Goal: Task Accomplishment & Management: Complete application form

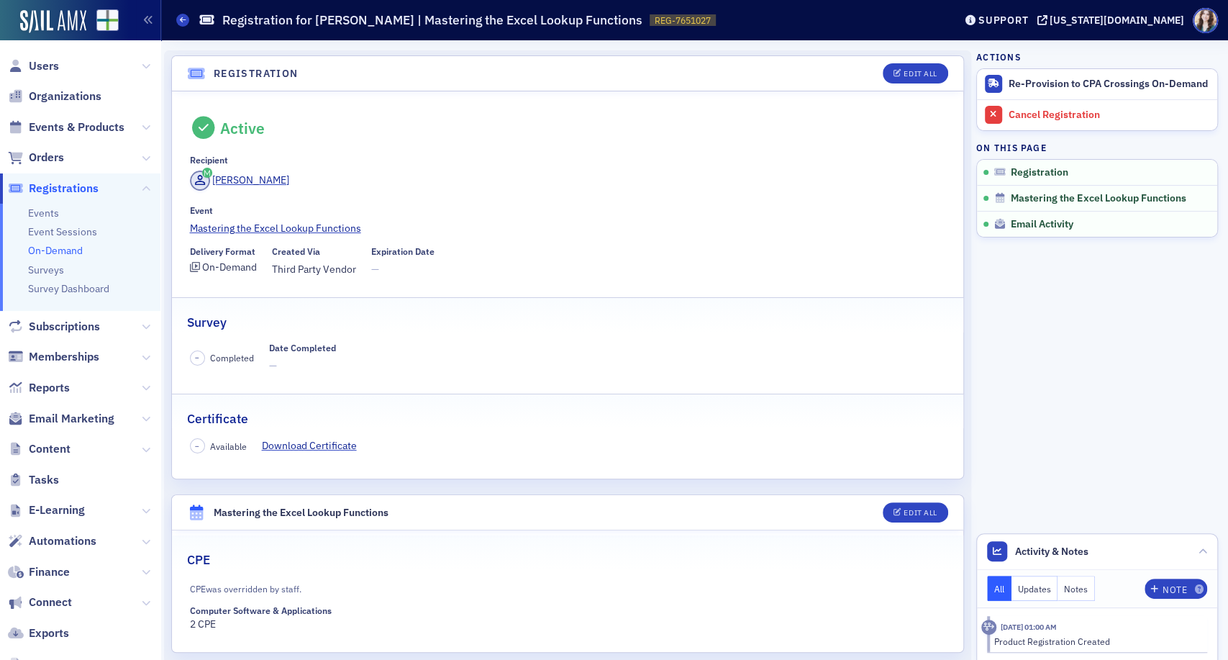
scroll to position [12, 0]
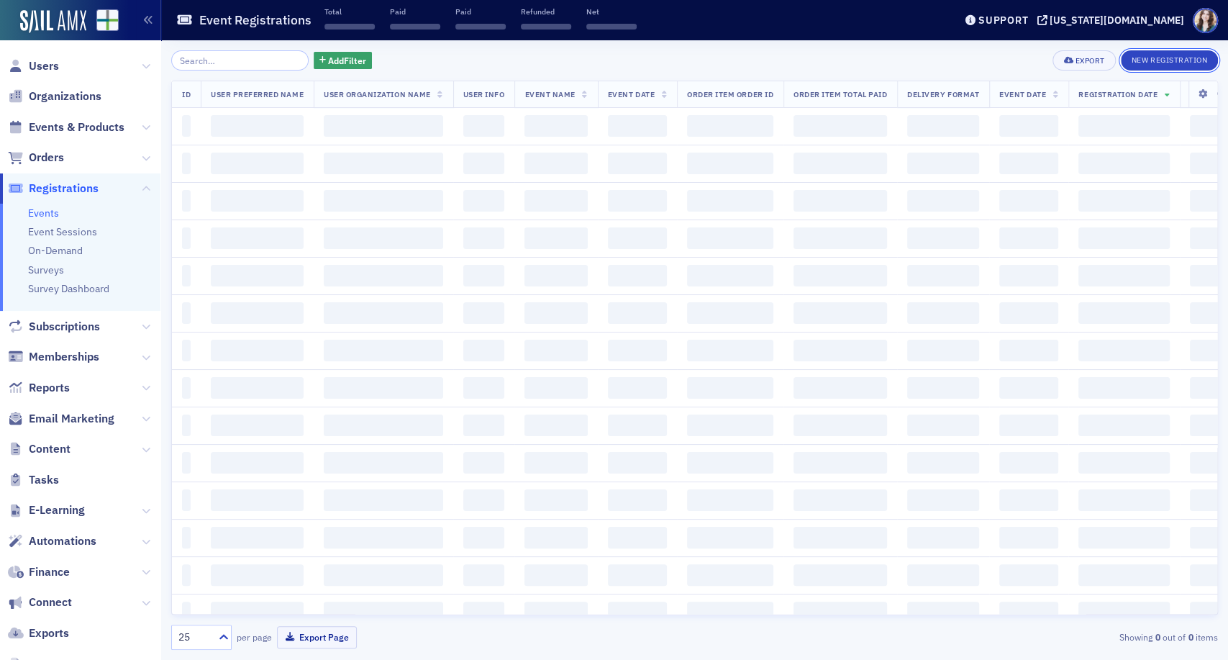
click at [1170, 60] on button "New Registration" at bounding box center [1169, 60] width 97 height 20
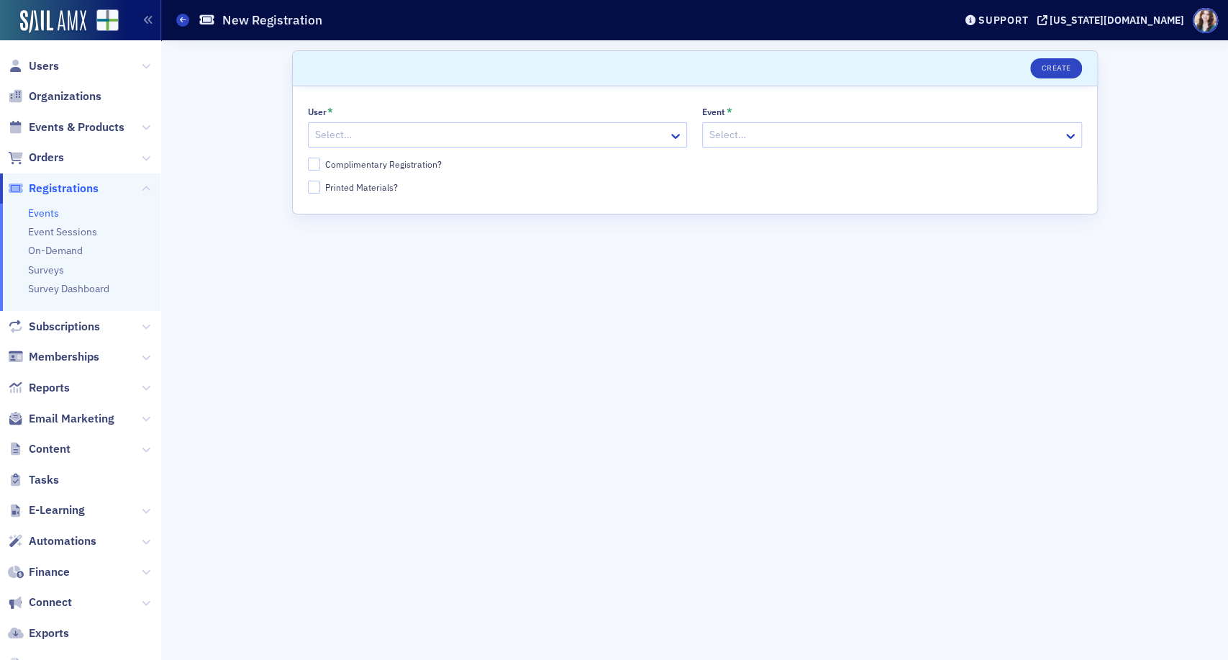
click at [347, 139] on div at bounding box center [491, 135] width 354 height 18
paste input "[PERSON_NAME][EMAIL_ADDRESS][PERSON_NAME][DOMAIN_NAME]"
type input "[PERSON_NAME][EMAIL_ADDRESS][PERSON_NAME][DOMAIN_NAME]"
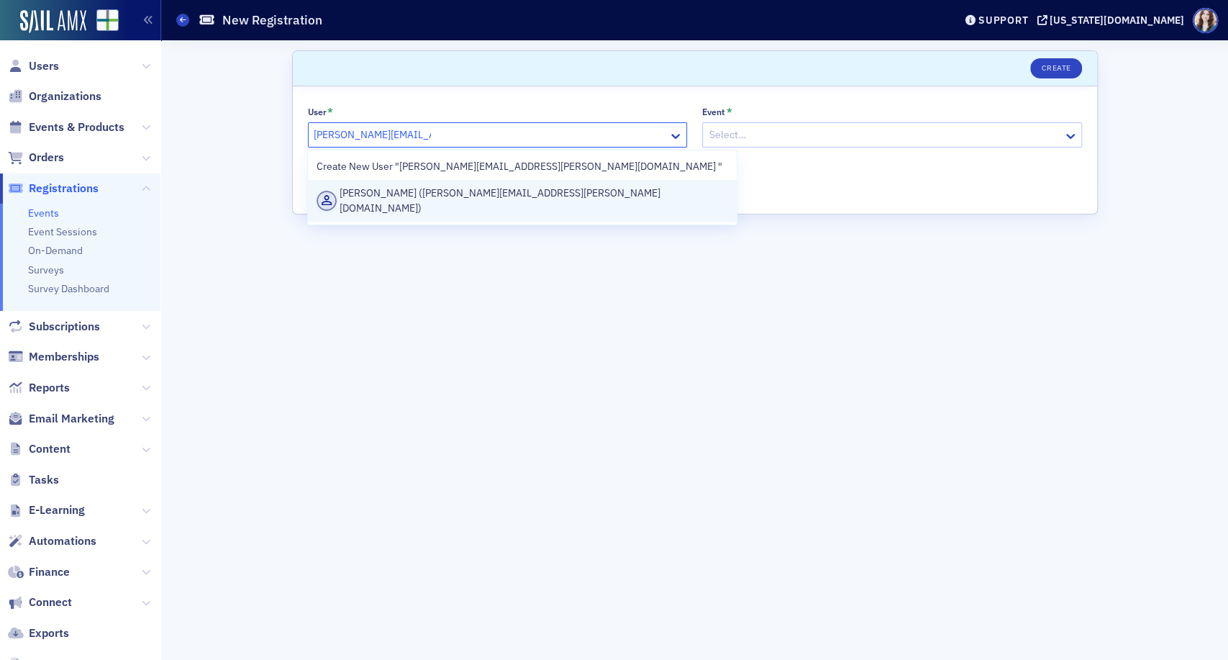
click at [380, 192] on div "[PERSON_NAME] ([PERSON_NAME][EMAIL_ADDRESS][PERSON_NAME][DOMAIN_NAME])" at bounding box center [522, 201] width 411 height 30
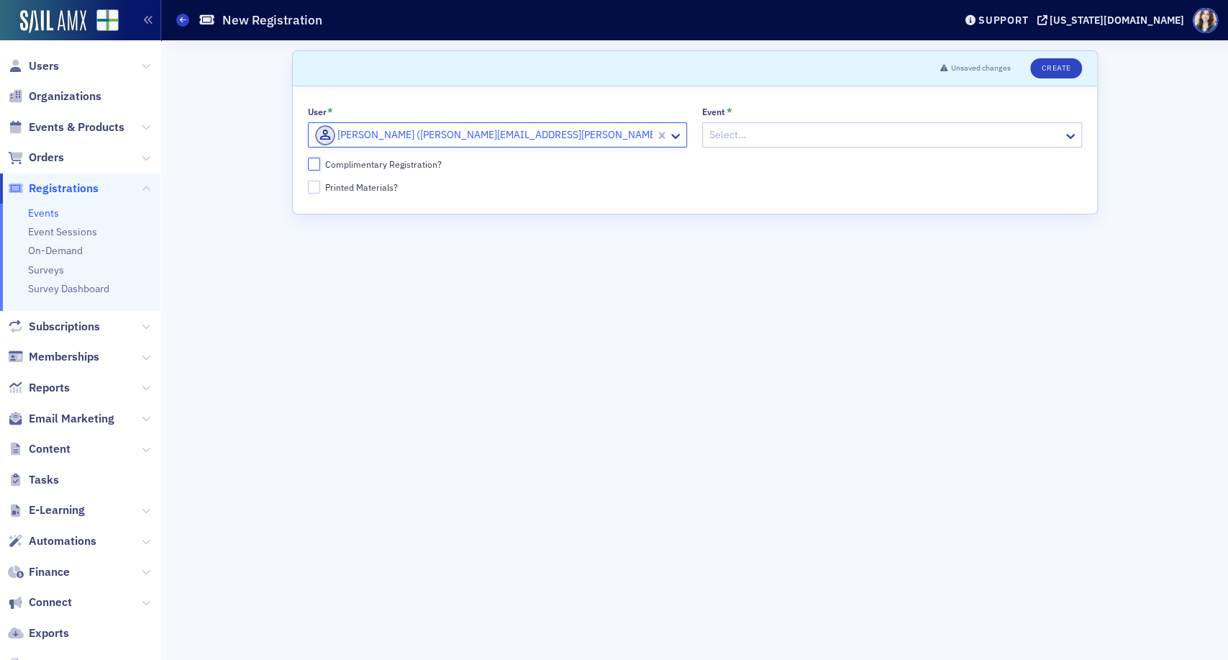
click at [313, 163] on input "Complimentary Registration?" at bounding box center [314, 164] width 13 height 13
checkbox input "true"
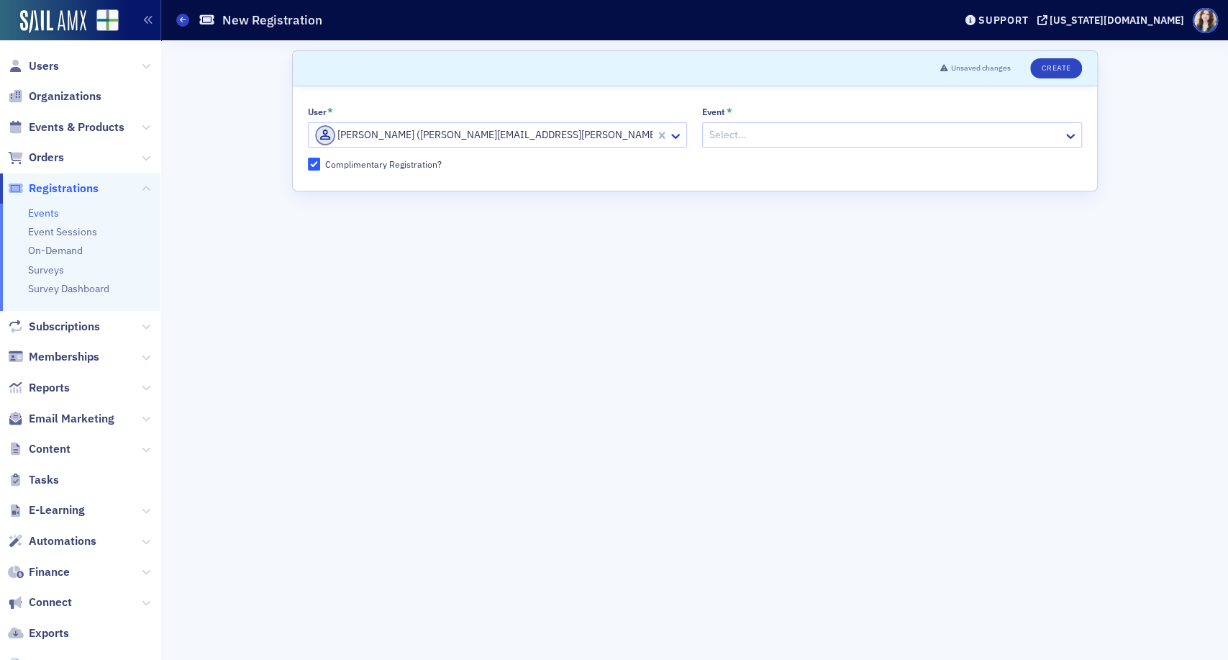
click at [845, 137] on div at bounding box center [885, 135] width 354 height 18
type input "T"
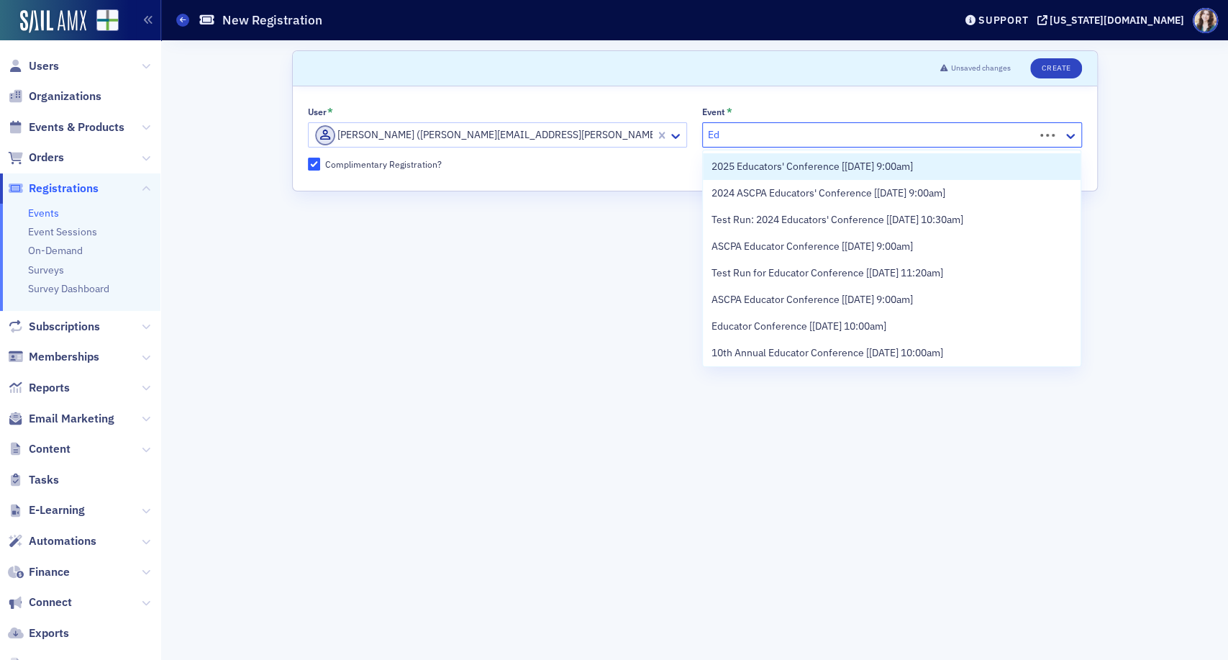
type input "E"
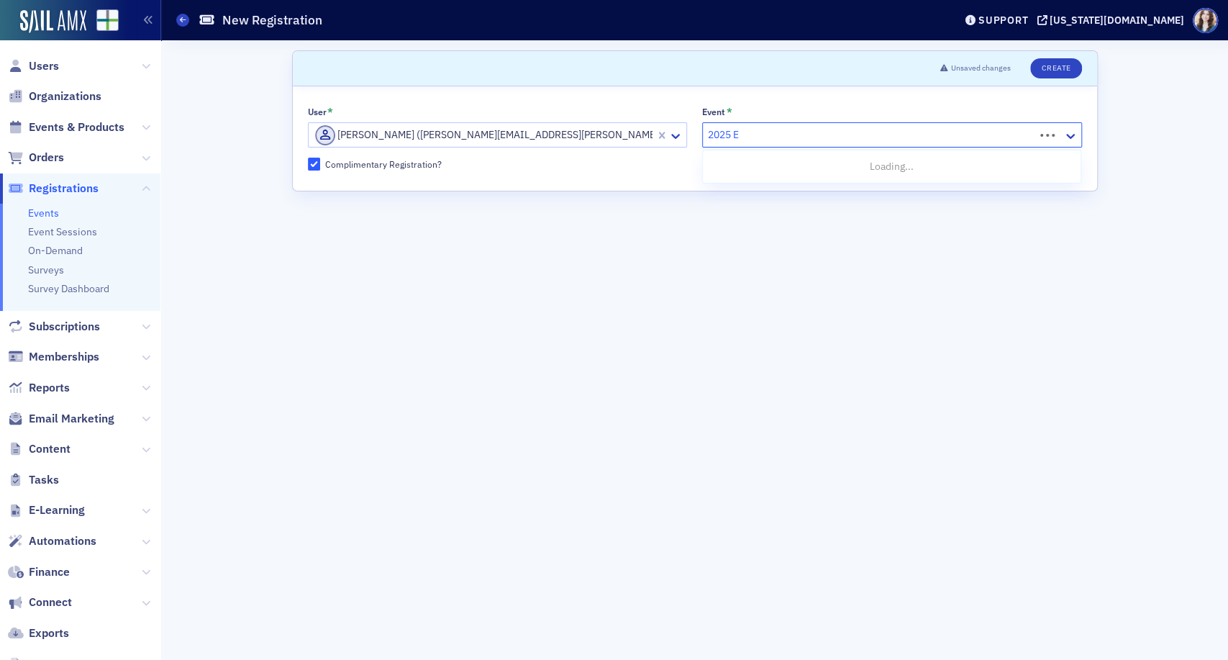
type input "2025 Ed"
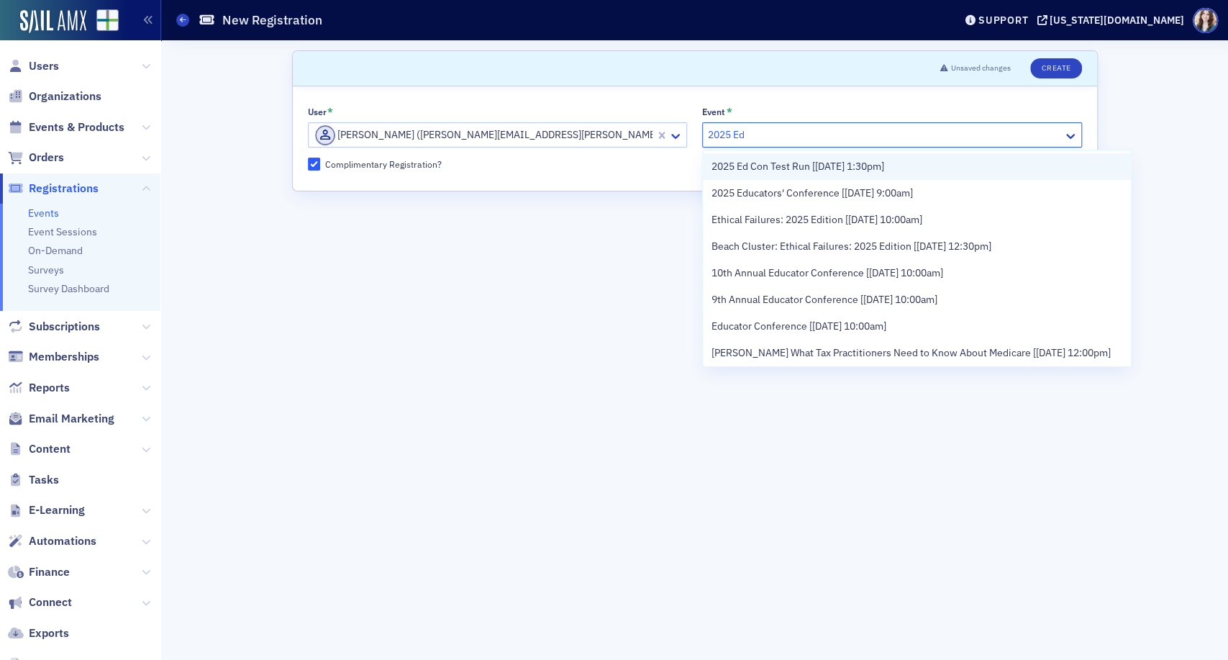
click at [884, 171] on span "2025 Ed Con Test Run [[DATE] 1:30pm]" at bounding box center [798, 166] width 173 height 15
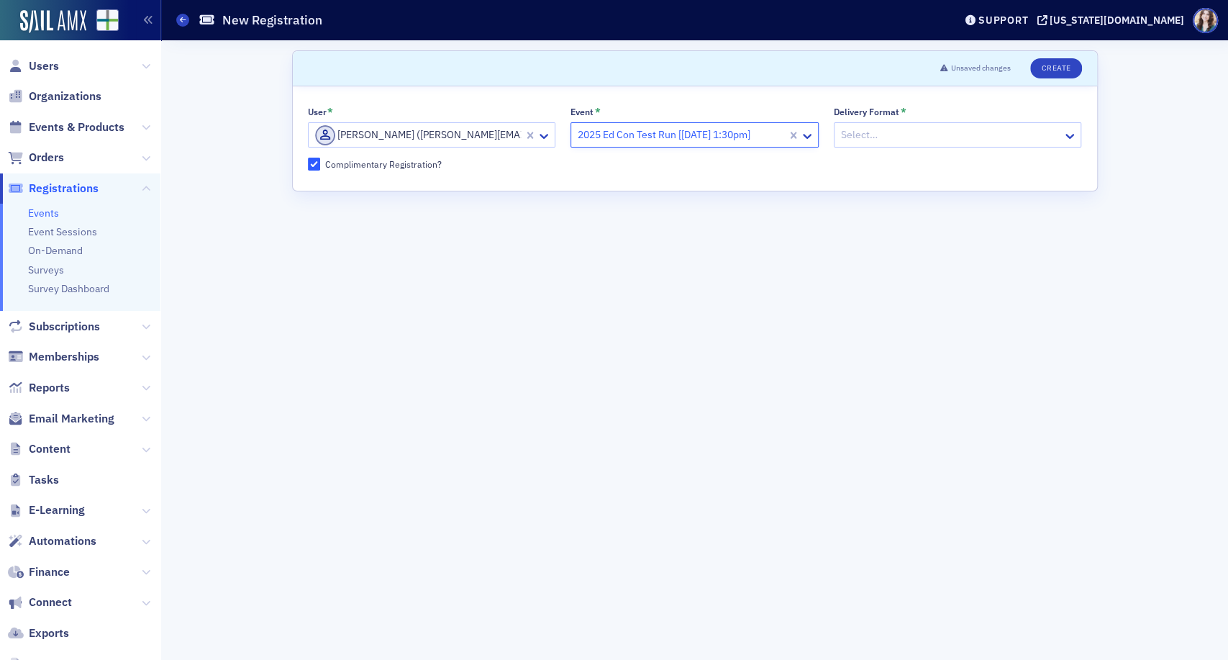
click at [886, 138] on div at bounding box center [951, 135] width 222 height 18
click at [875, 201] on div "Online" at bounding box center [958, 193] width 247 height 27
click at [1050, 70] on button "Create" at bounding box center [1055, 68] width 51 height 20
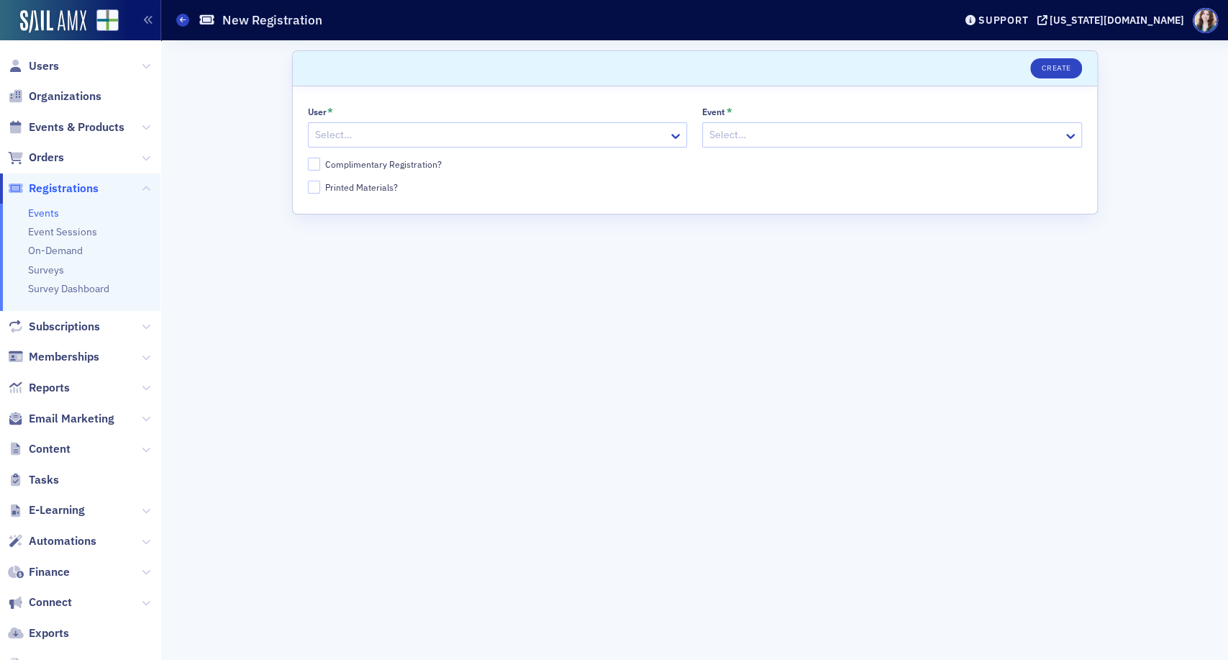
click at [363, 135] on div at bounding box center [491, 135] width 354 height 18
paste input "[PERSON_NAME][EMAIL_ADDRESS][PERSON_NAME][DOMAIN_NAME]"
type input "[PERSON_NAME][EMAIL_ADDRESS][PERSON_NAME][DOMAIN_NAME]"
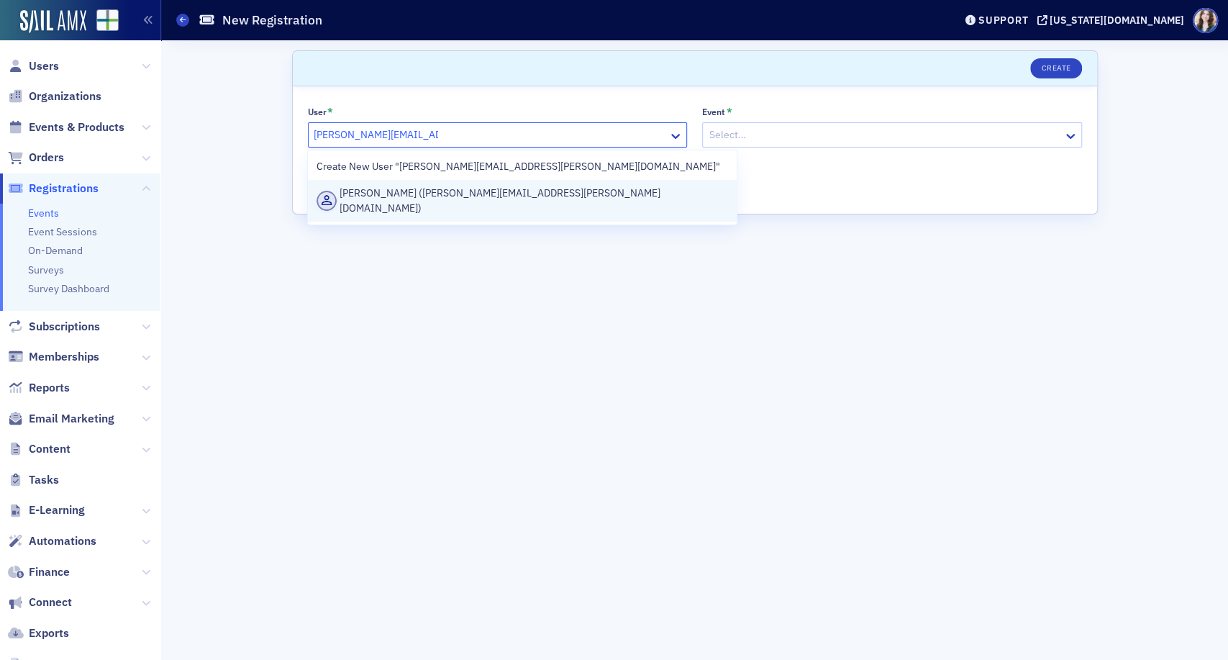
click at [387, 194] on div "[PERSON_NAME] ([PERSON_NAME][EMAIL_ADDRESS][PERSON_NAME][DOMAIN_NAME])" at bounding box center [522, 201] width 411 height 30
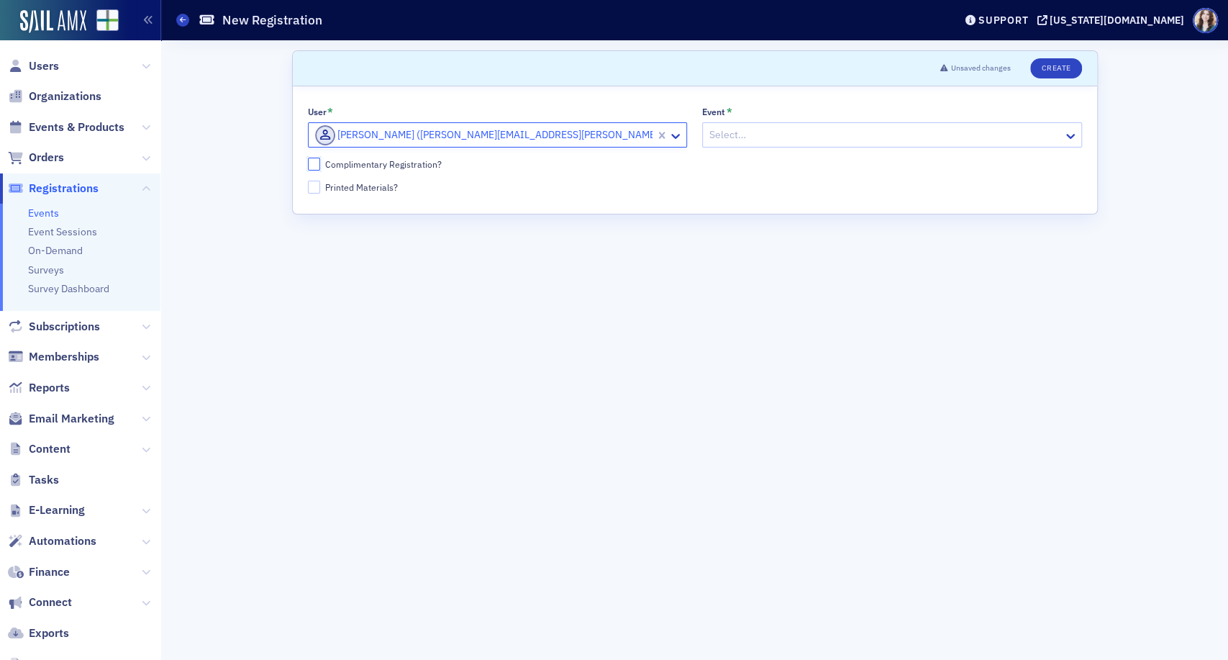
click at [312, 165] on input "Complimentary Registration?" at bounding box center [314, 164] width 13 height 13
checkbox input "true"
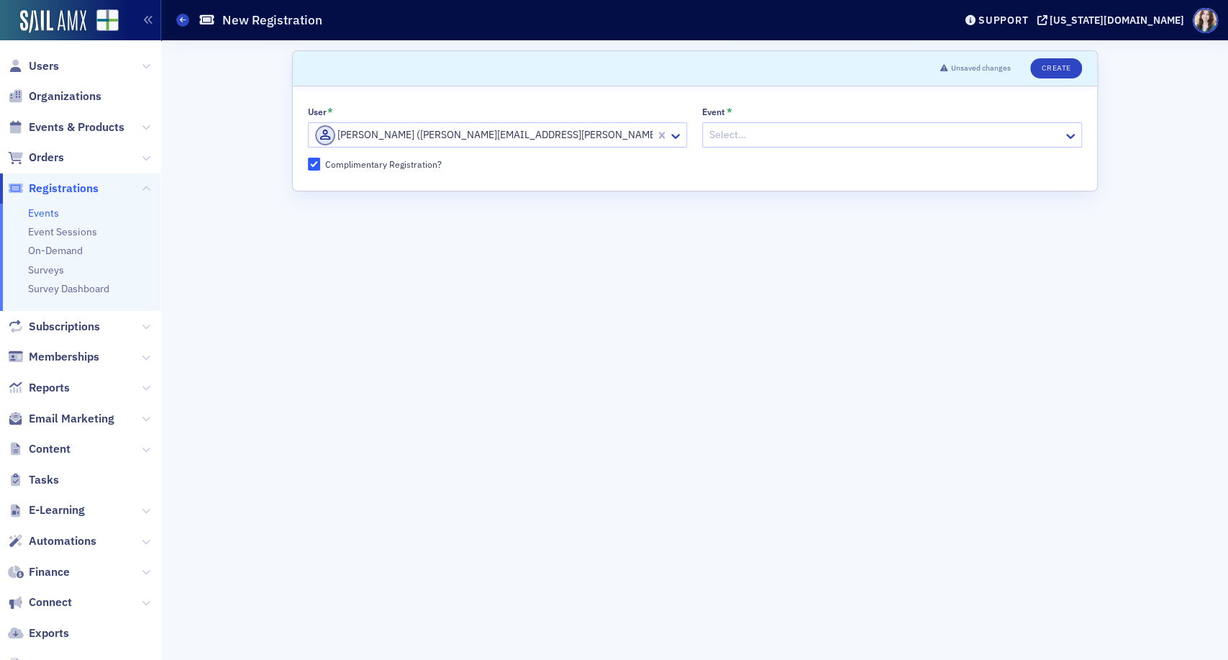
click at [748, 138] on div at bounding box center [885, 135] width 354 height 18
type input "2025 Ed"
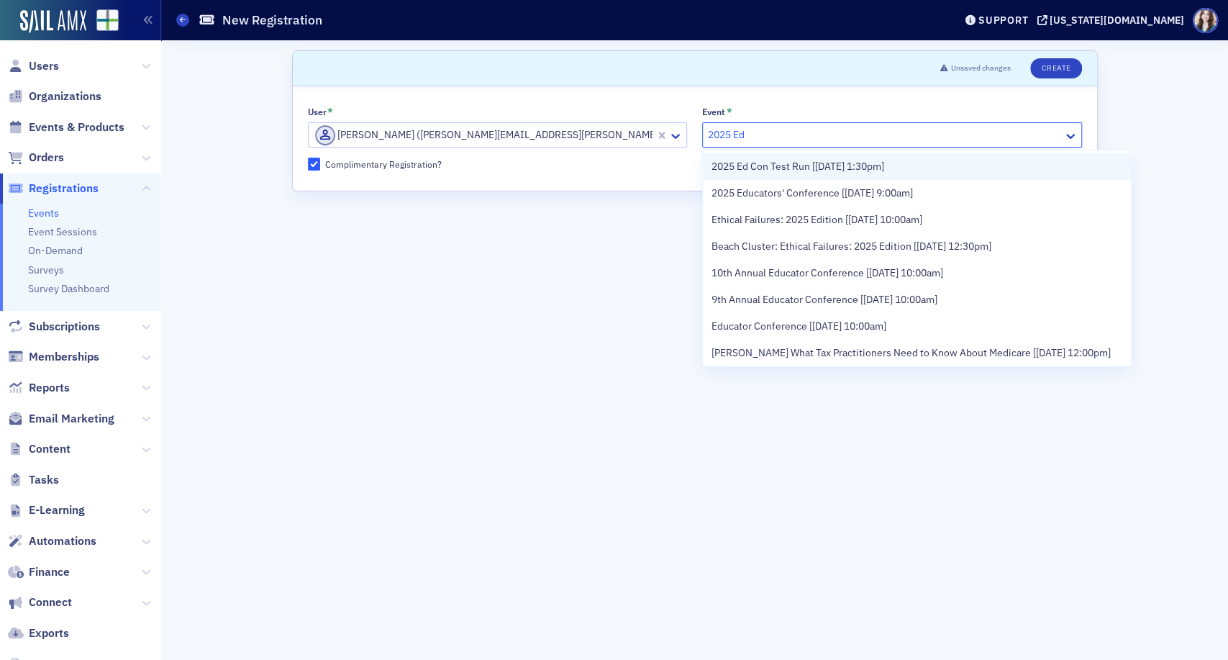
click at [769, 177] on div "2025 Ed Con Test Run [[DATE] 1:30pm]" at bounding box center [917, 166] width 428 height 27
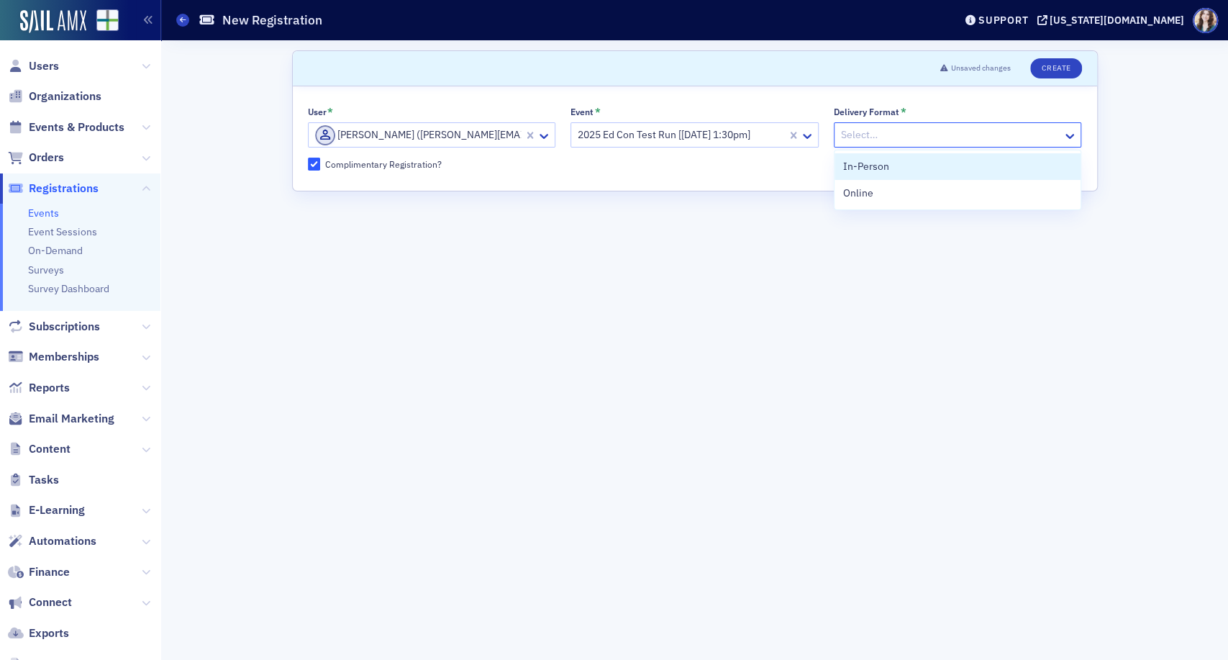
click at [972, 145] on div "Select…" at bounding box center [949, 134] width 229 height 21
click at [937, 188] on div "Online" at bounding box center [957, 193] width 229 height 15
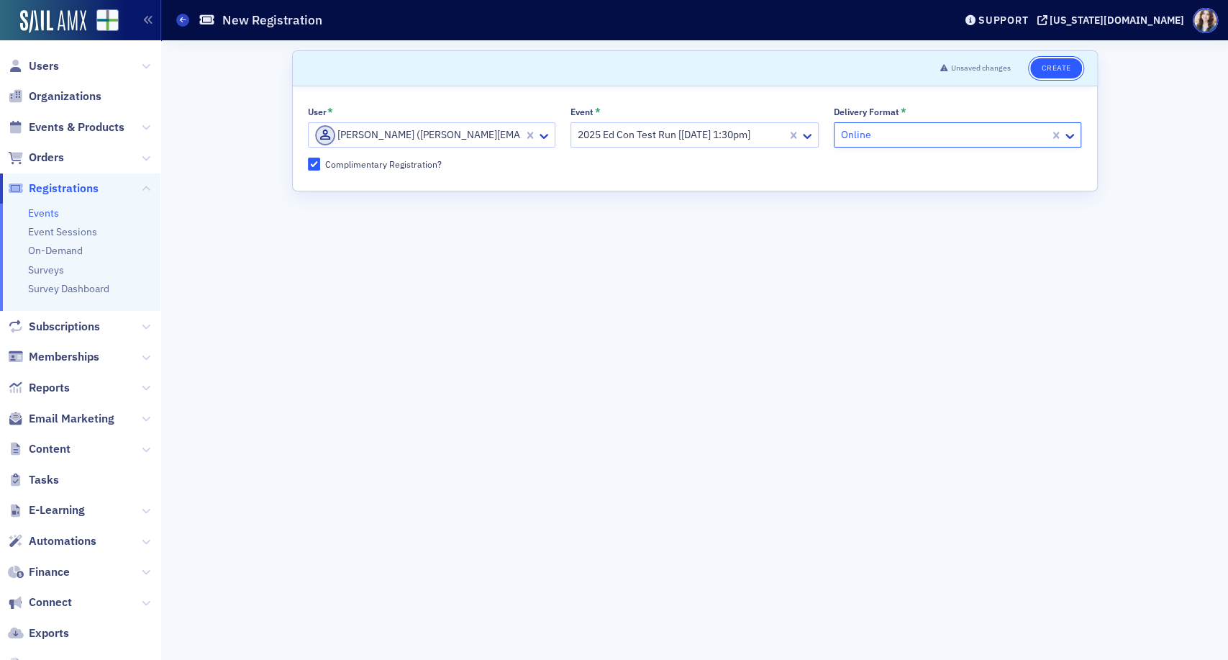
click at [1053, 67] on button "Create" at bounding box center [1055, 68] width 51 height 20
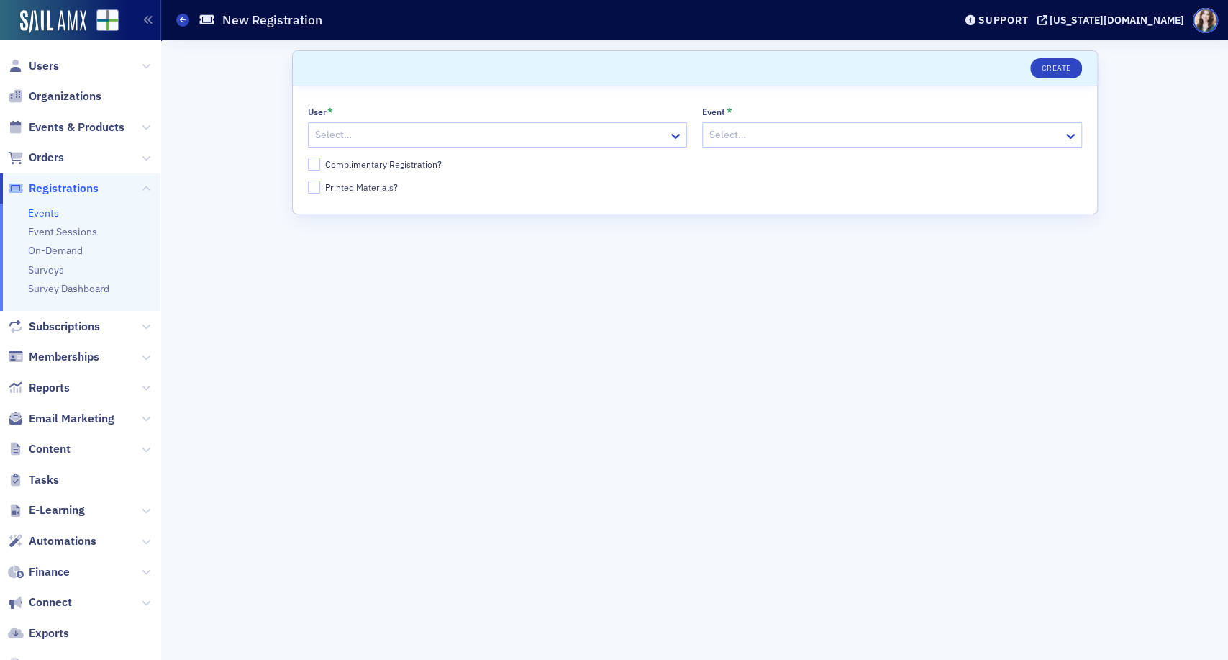
click at [383, 135] on div at bounding box center [491, 135] width 354 height 18
type input "v"
paste input "[PERSON_NAME][EMAIL_ADDRESS][DOMAIN_NAME]"
type input "[PERSON_NAME][EMAIL_ADDRESS][DOMAIN_NAME]"
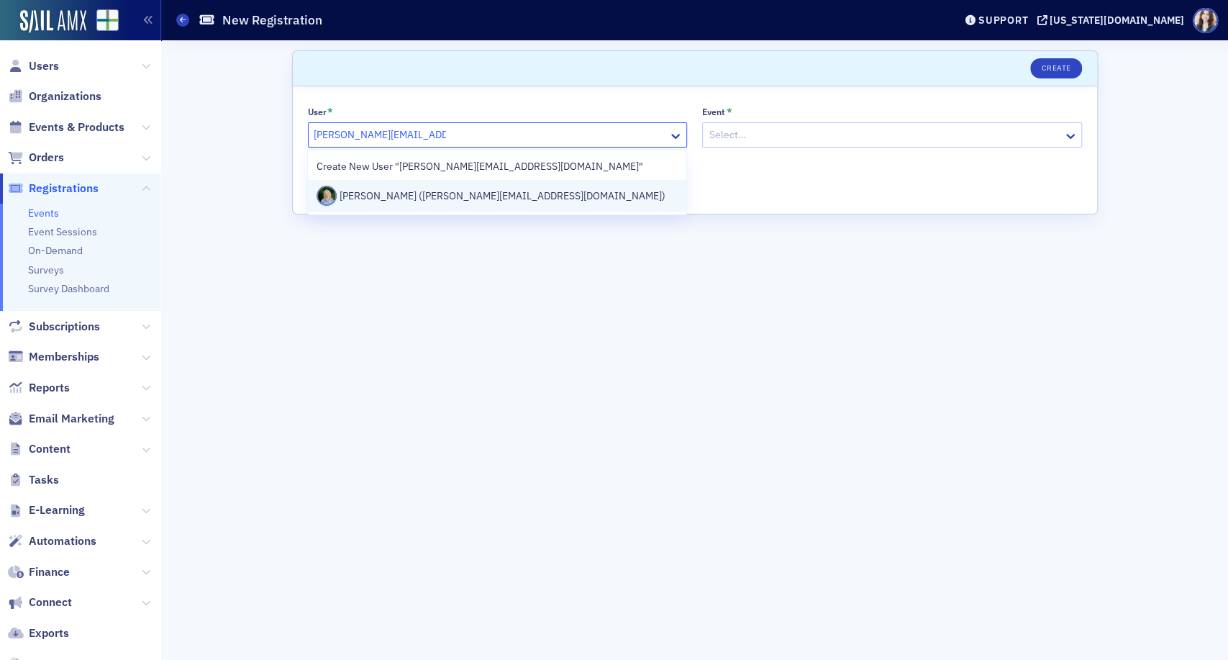
click at [399, 199] on div "[PERSON_NAME] ([PERSON_NAME][EMAIL_ADDRESS][DOMAIN_NAME])" at bounding box center [497, 196] width 361 height 20
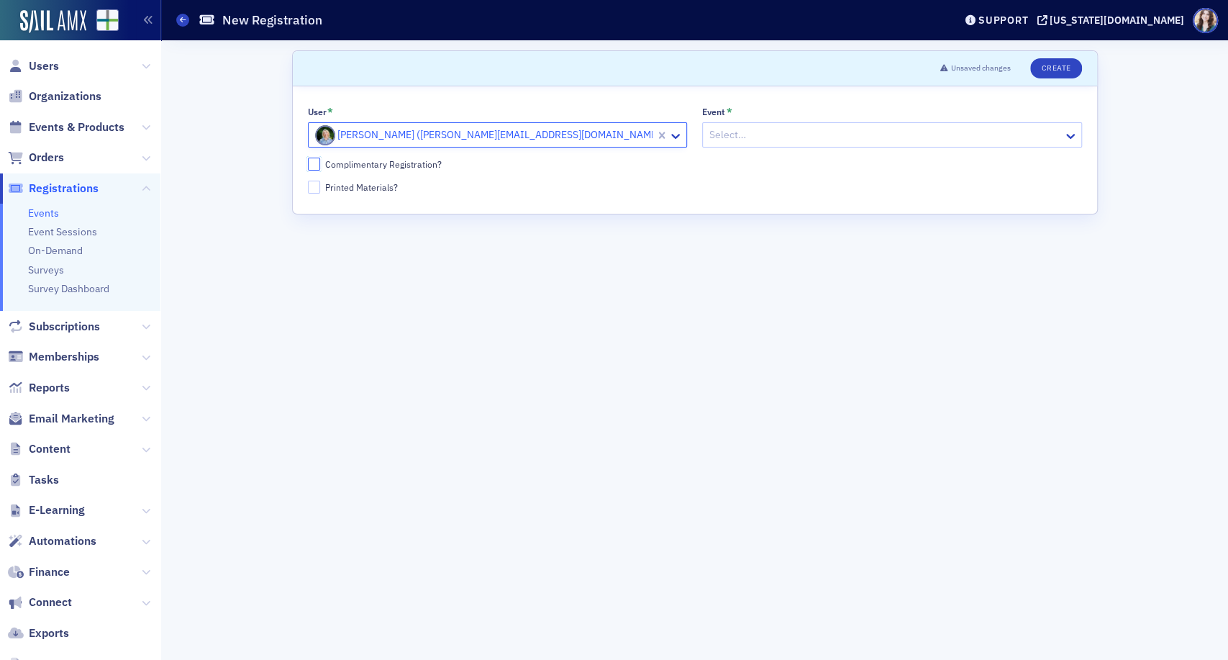
click at [315, 161] on input "Complimentary Registration?" at bounding box center [314, 164] width 13 height 13
checkbox input "true"
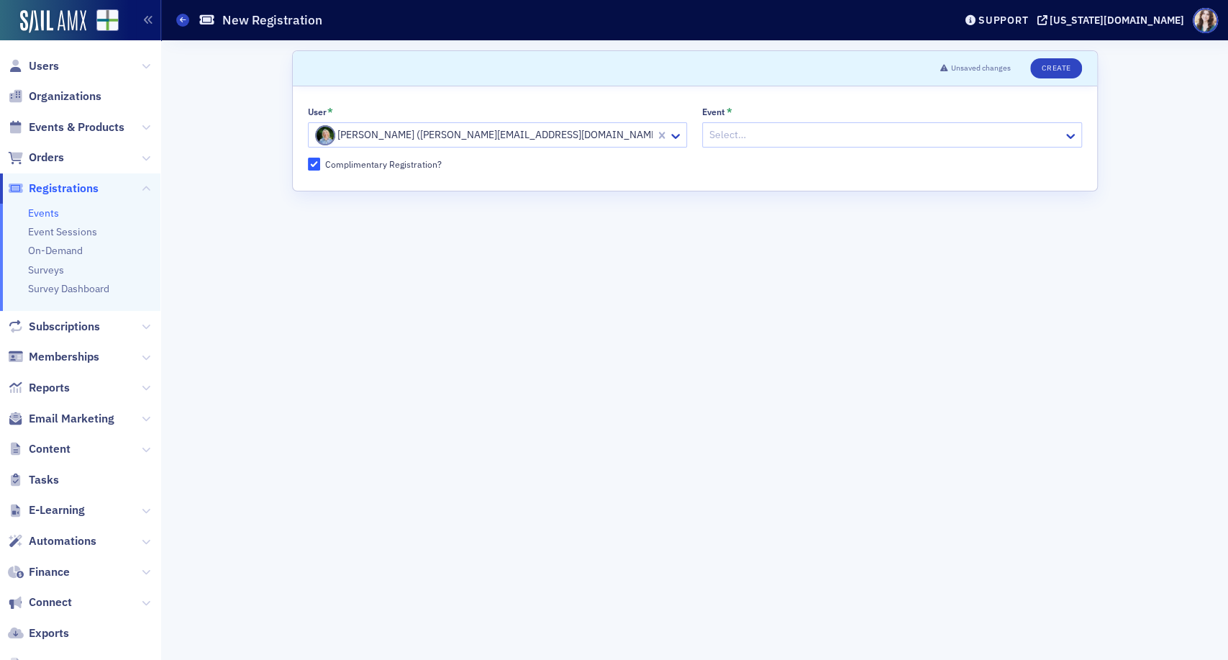
click at [806, 134] on div at bounding box center [885, 135] width 354 height 18
type input "2025 Ed c"
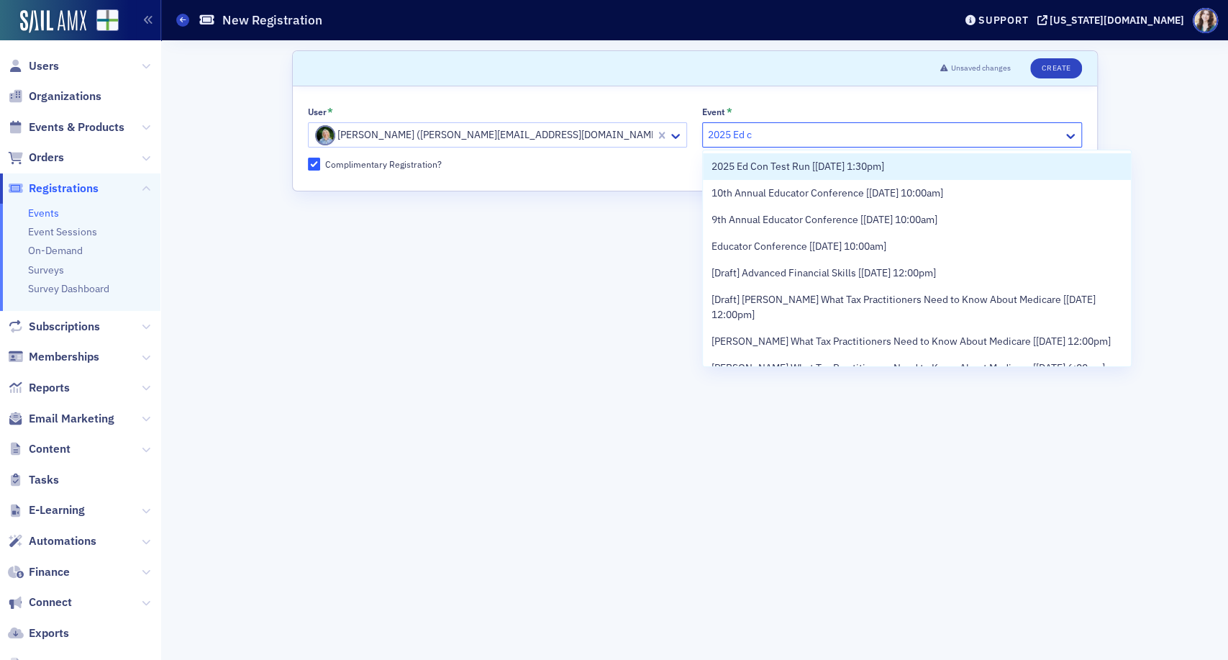
click at [800, 176] on div "2025 Ed Con Test Run [[DATE] 1:30pm]" at bounding box center [917, 166] width 428 height 27
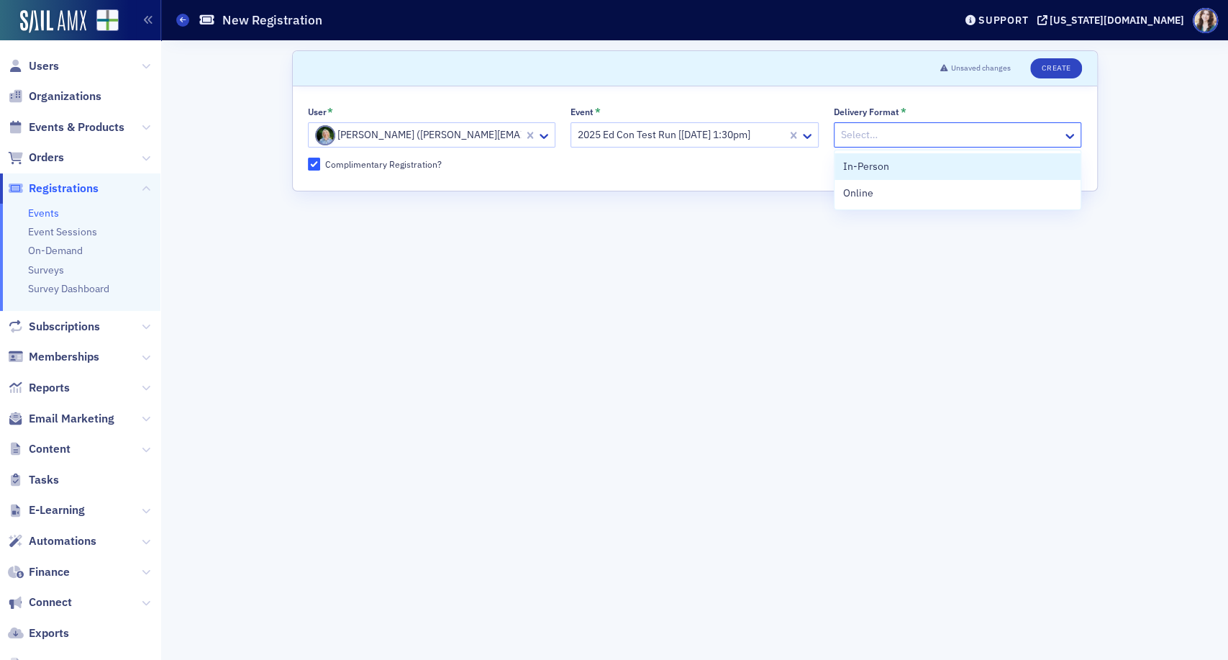
click at [964, 145] on div "Select…" at bounding box center [949, 134] width 229 height 21
click at [957, 199] on div "Online" at bounding box center [957, 193] width 229 height 15
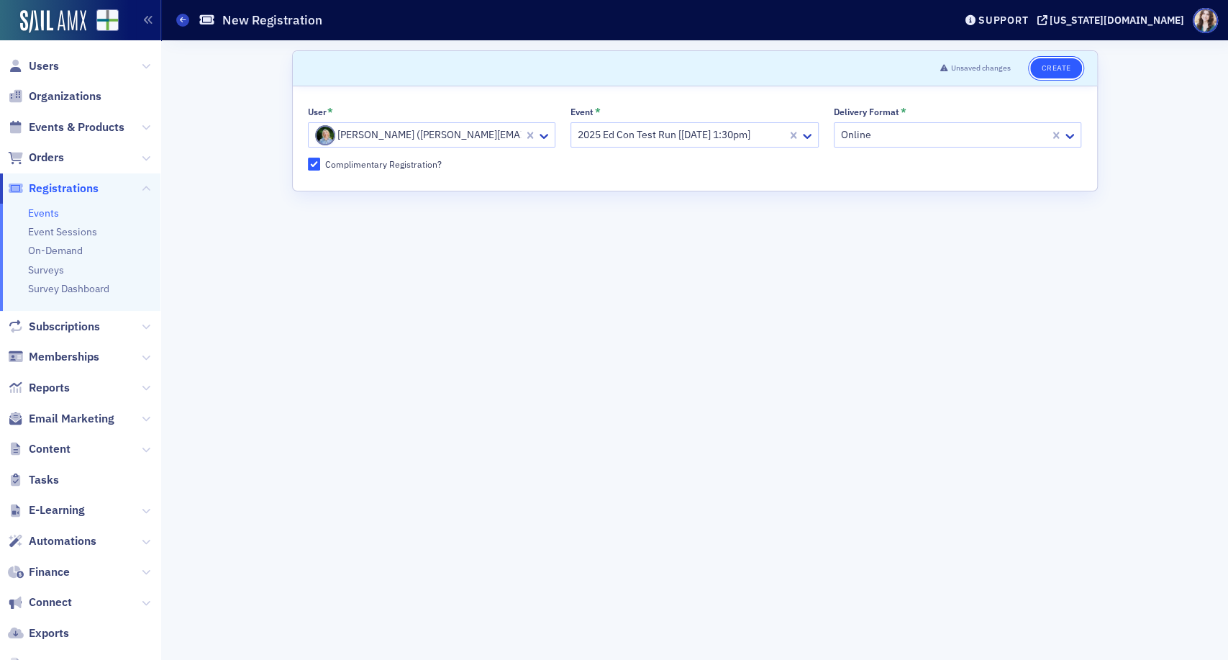
click at [1048, 72] on button "Create" at bounding box center [1055, 68] width 51 height 20
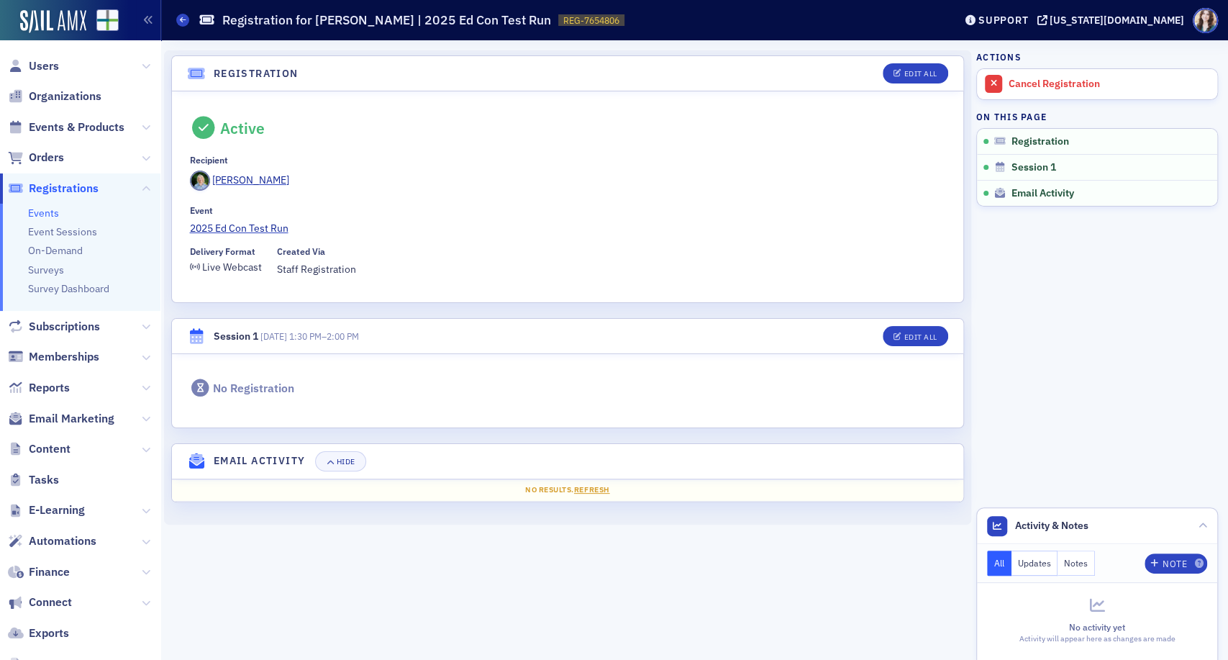
click at [874, 135] on div "Active" at bounding box center [568, 128] width 756 height 23
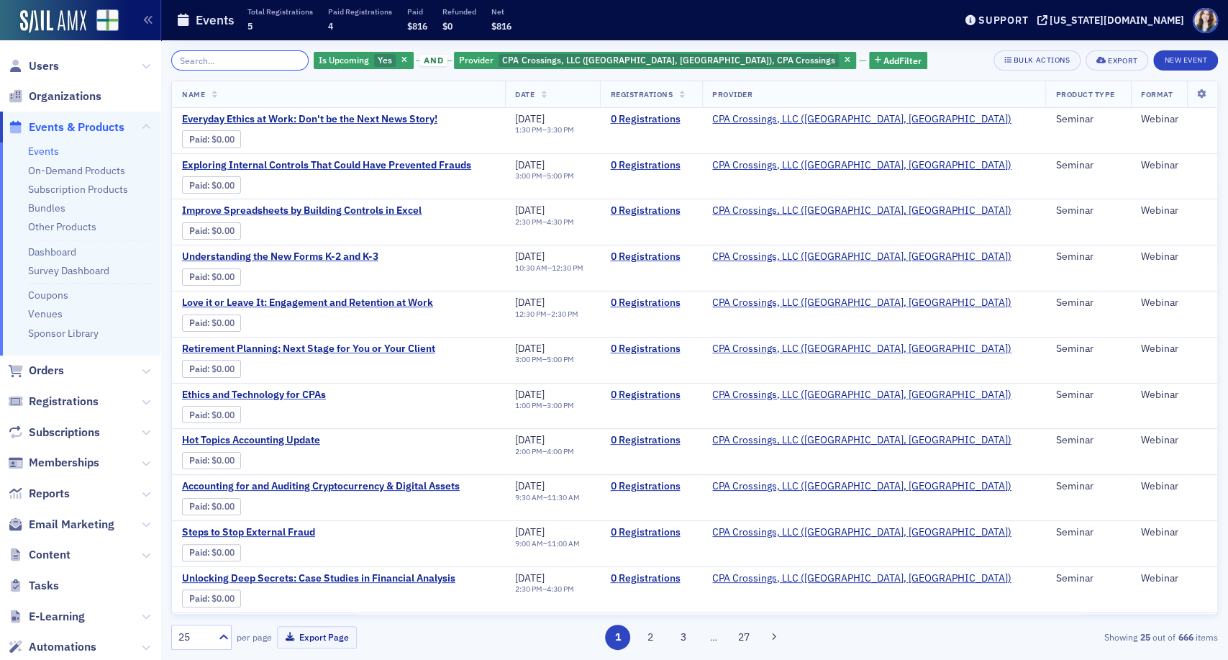
click at [253, 53] on input "search" at bounding box center [239, 60] width 137 height 20
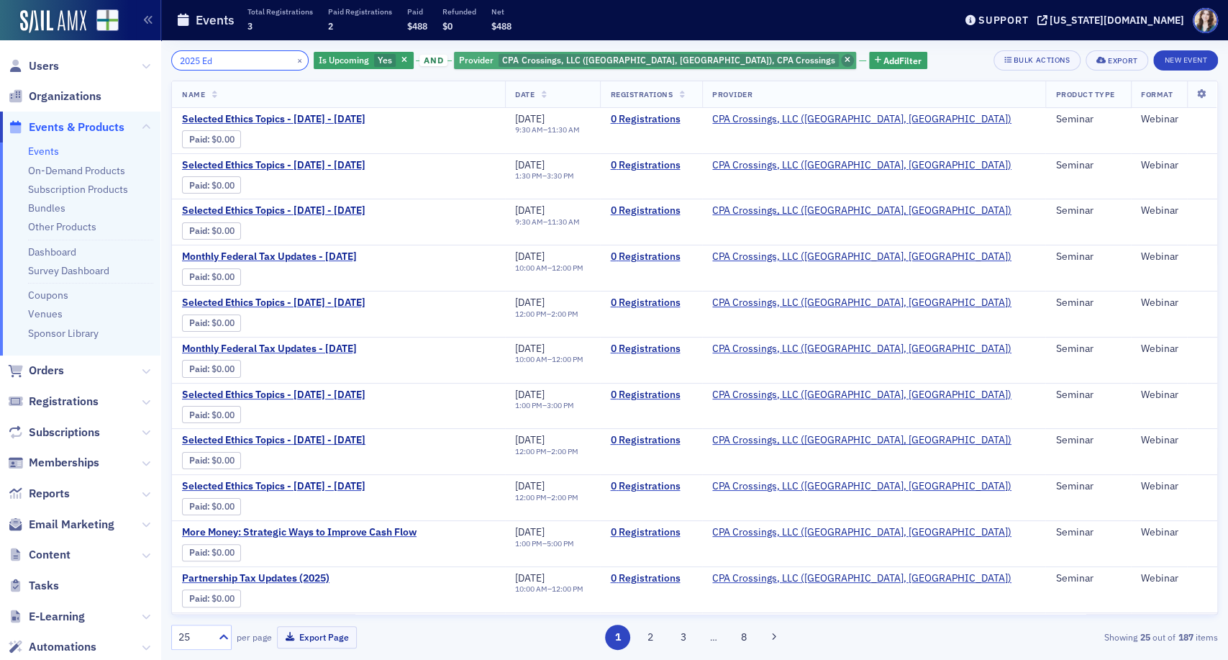
type input "2025 Ed"
click at [845, 57] on icon "button" at bounding box center [848, 61] width 6 height 8
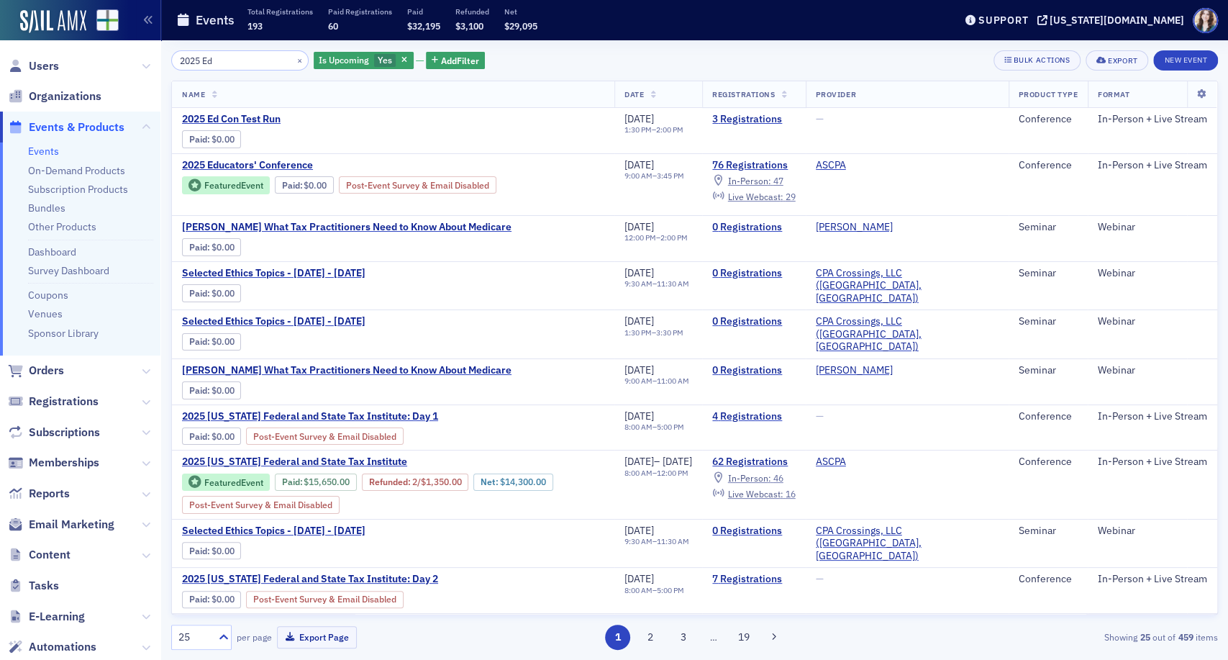
click at [751, 53] on div "2025 Ed × Is Upcoming Yes Add Filter Bulk Actions Export New Event" at bounding box center [694, 60] width 1047 height 20
click at [249, 117] on span "2025 Ed Con Test Run" at bounding box center [303, 119] width 242 height 13
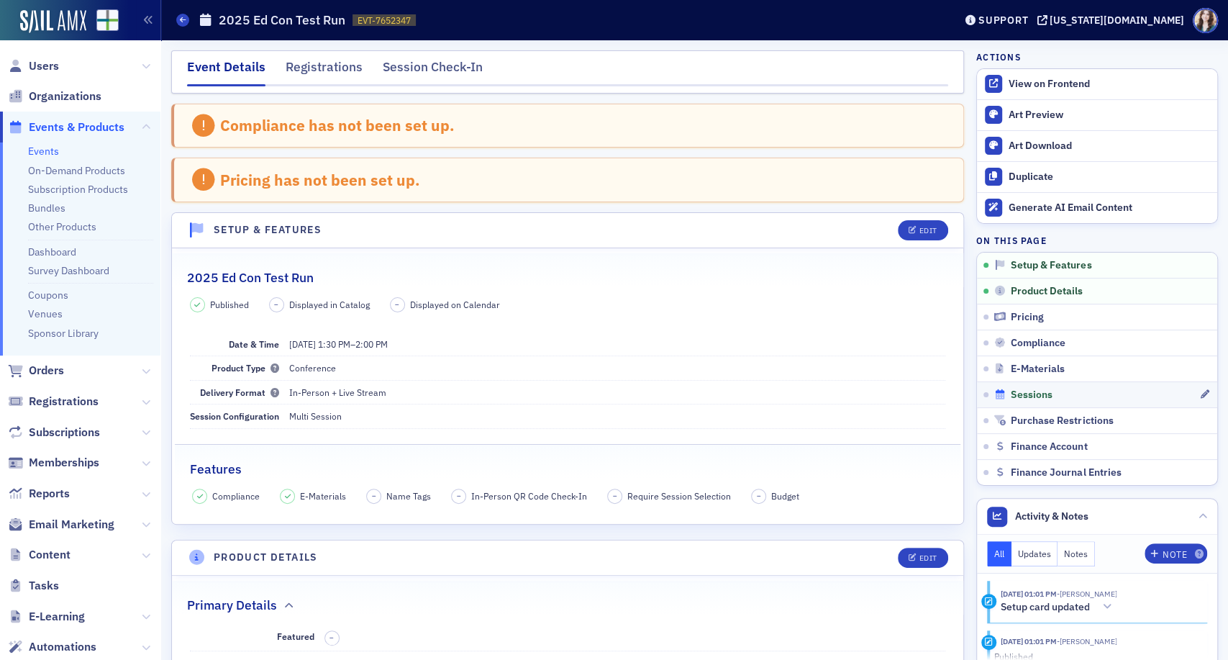
click at [1033, 390] on span "Sessions" at bounding box center [1032, 394] width 42 height 13
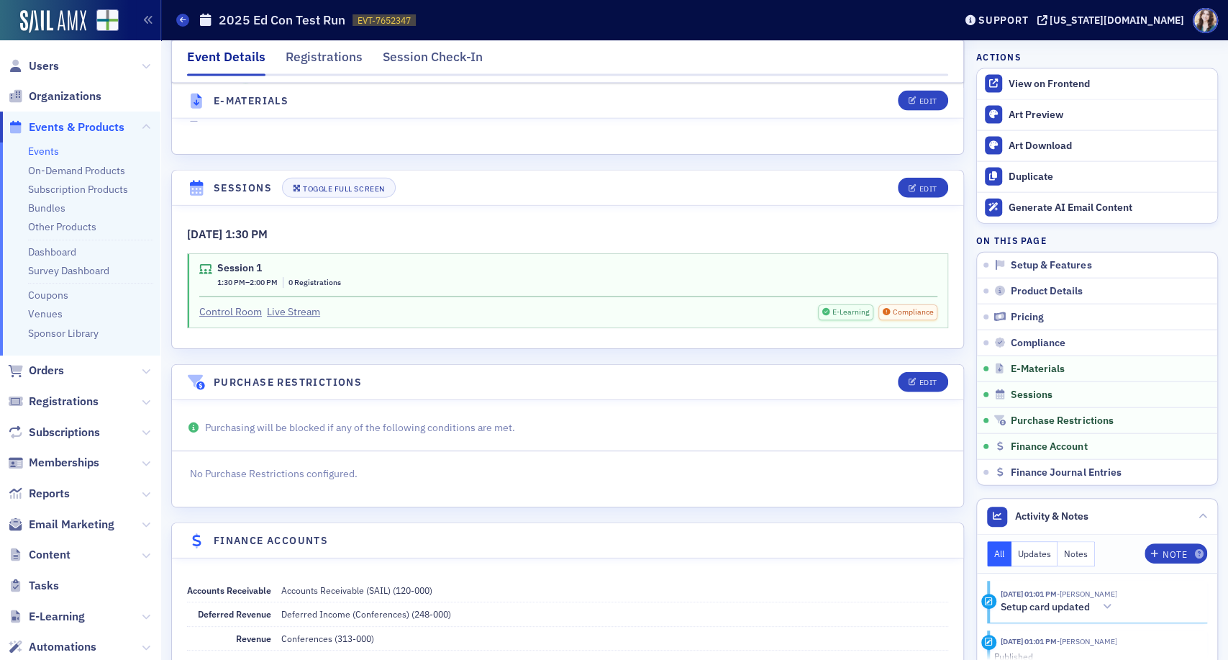
scroll to position [2132, 0]
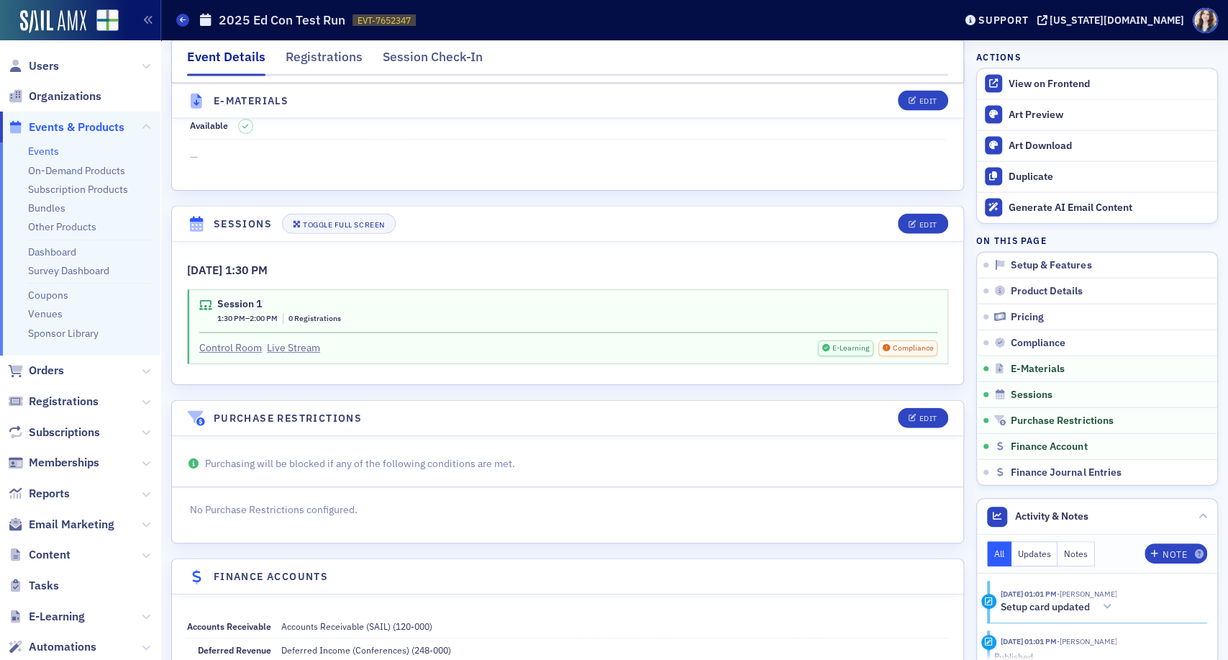
click at [176, 206] on header "Sessions Toggle Full Screen Edit" at bounding box center [567, 223] width 791 height 35
